Goal: Task Accomplishment & Management: Use online tool/utility

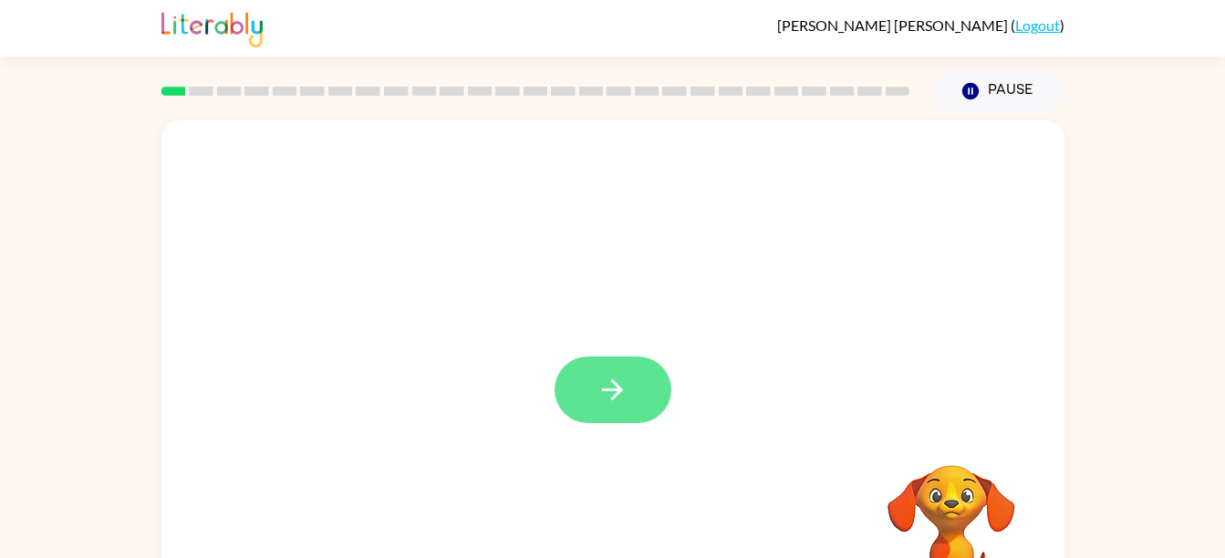
click at [613, 387] on icon "button" at bounding box center [613, 390] width 32 height 32
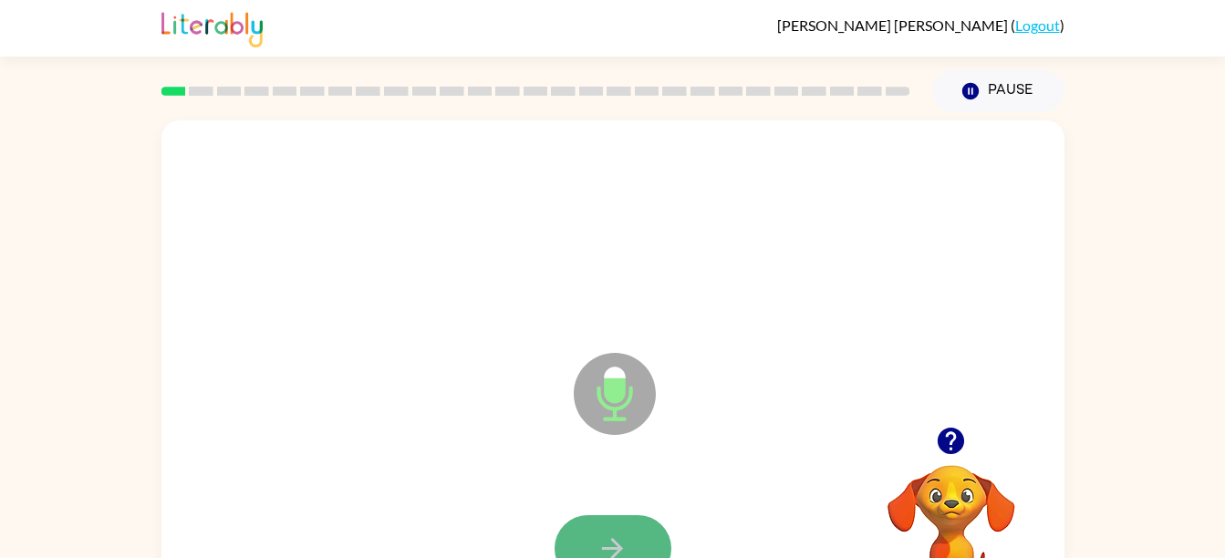
click at [632, 546] on button "button" at bounding box center [613, 548] width 117 height 67
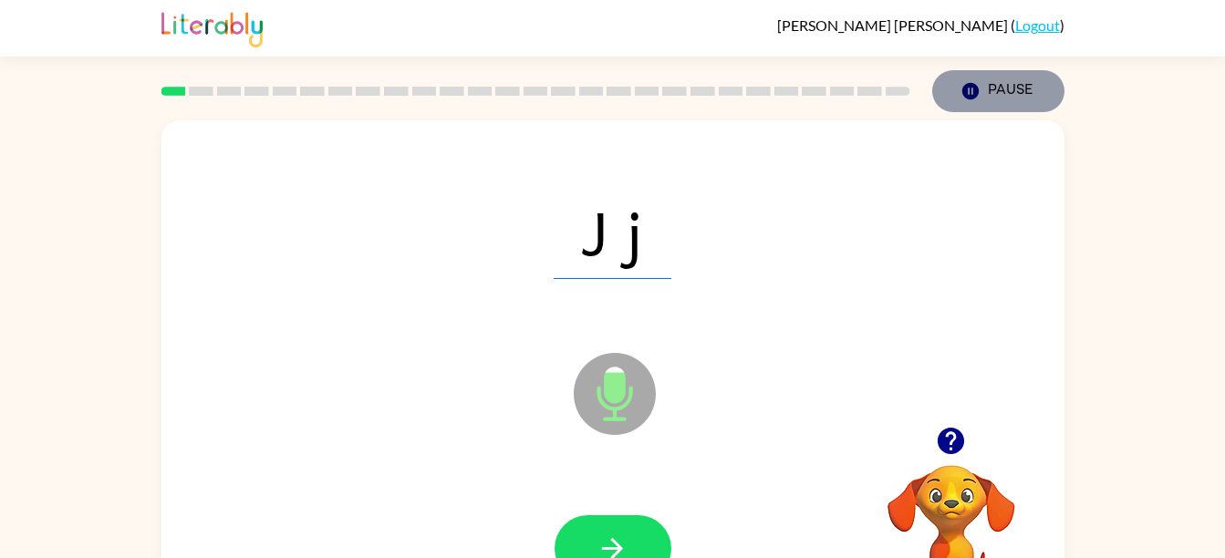
click at [993, 102] on button "Pause Pause" at bounding box center [998, 91] width 132 height 42
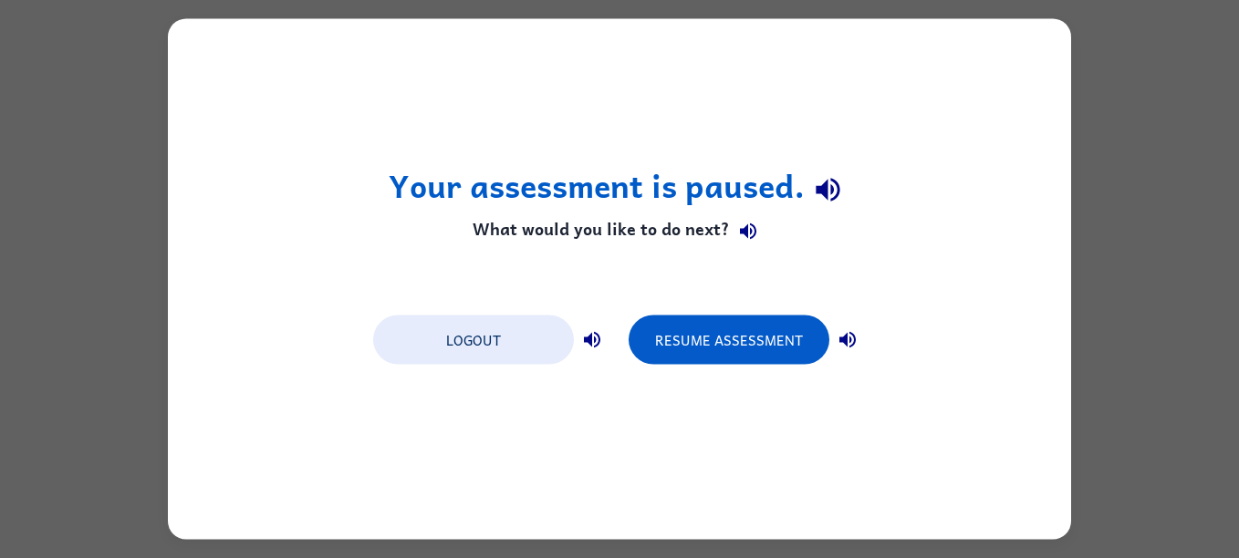
drag, startPoint x: 738, startPoint y: 337, endPoint x: 650, endPoint y: 105, distance: 248.0
click at [650, 105] on div "Your assessment is paused. What would you like to do next? Logout Resume Assess…" at bounding box center [619, 279] width 903 height 521
click at [516, 351] on button "Logout" at bounding box center [473, 340] width 201 height 49
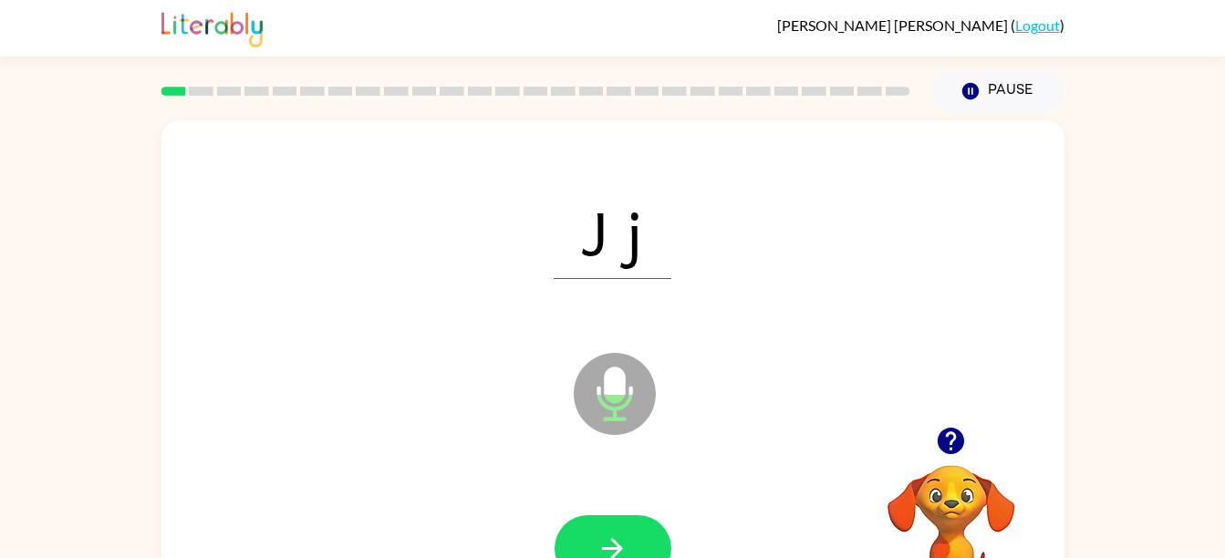
click at [616, 410] on icon "Microphone The Microphone is here when it is your turn to talk" at bounding box center [706, 416] width 274 height 137
click at [628, 530] on button "button" at bounding box center [613, 548] width 117 height 67
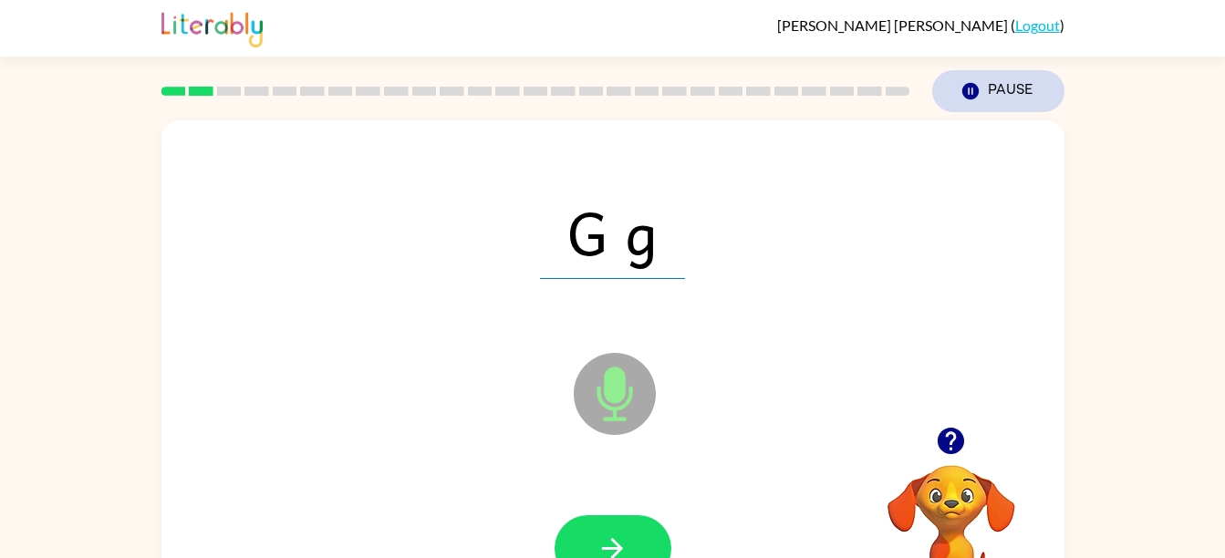
click at [1033, 77] on button "Pause Pause" at bounding box center [998, 91] width 132 height 42
